Goal: Check status: Check status

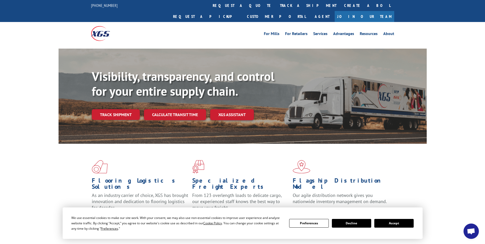
click at [398, 226] on button "Accept" at bounding box center [393, 223] width 39 height 9
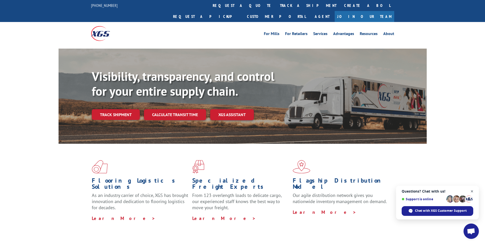
click at [472, 192] on span "Close chat" at bounding box center [472, 191] width 6 height 6
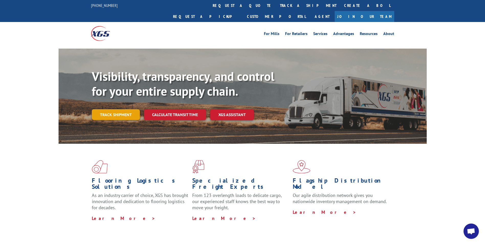
click at [118, 109] on link "Track shipment" at bounding box center [116, 114] width 48 height 11
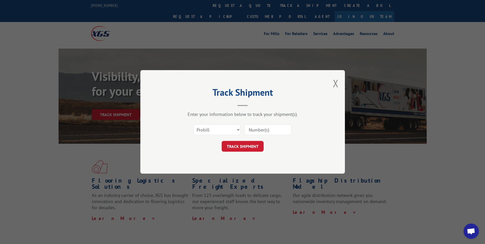
click at [266, 133] on input at bounding box center [268, 130] width 47 height 11
click at [260, 129] on input at bounding box center [268, 130] width 47 height 11
paste input "16928401"
type input "16928401"
click at [249, 147] on button "TRACK SHIPMENT" at bounding box center [243, 146] width 42 height 11
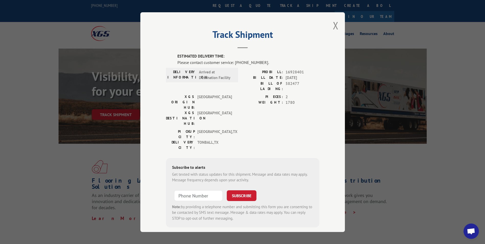
click at [335, 27] on button "Close modal" at bounding box center [336, 26] width 6 height 14
